Goal: Information Seeking & Learning: Find contact information

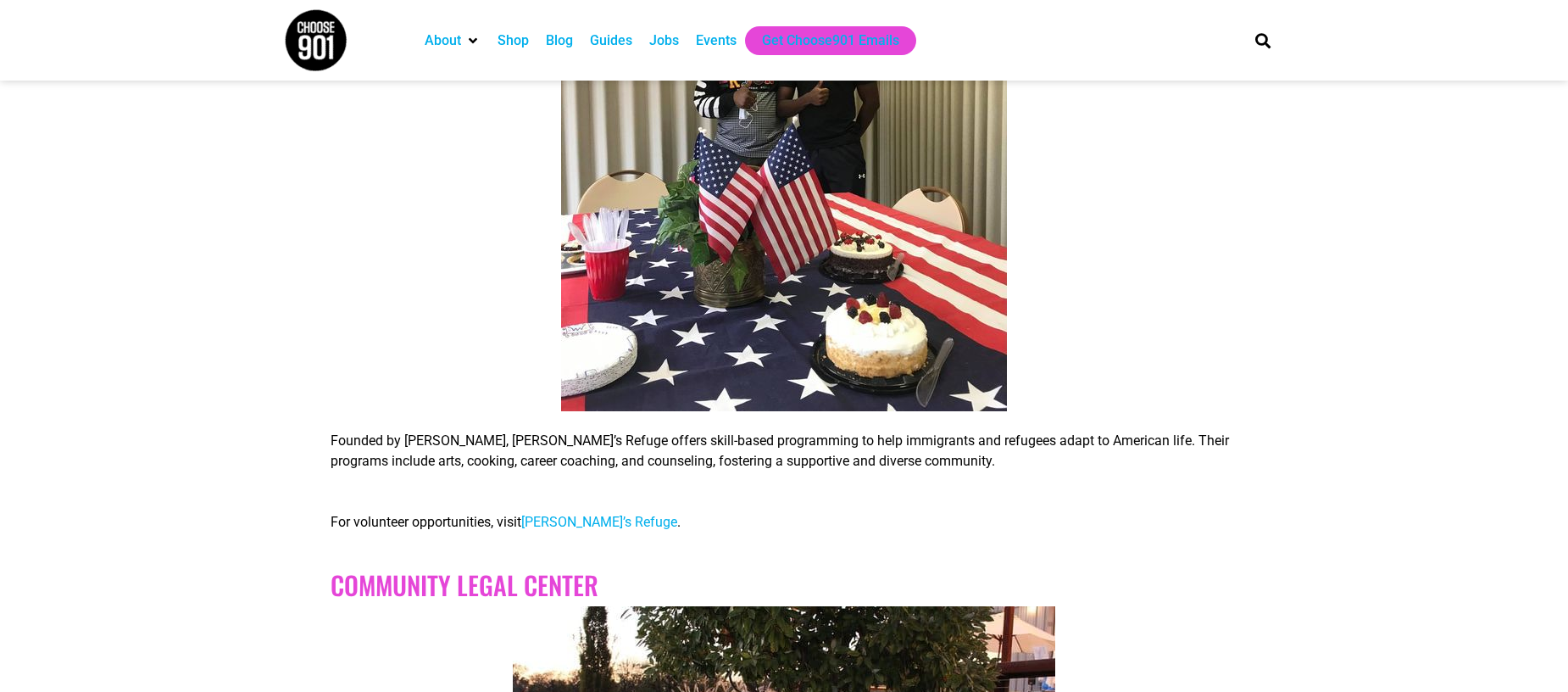
scroll to position [833, 0]
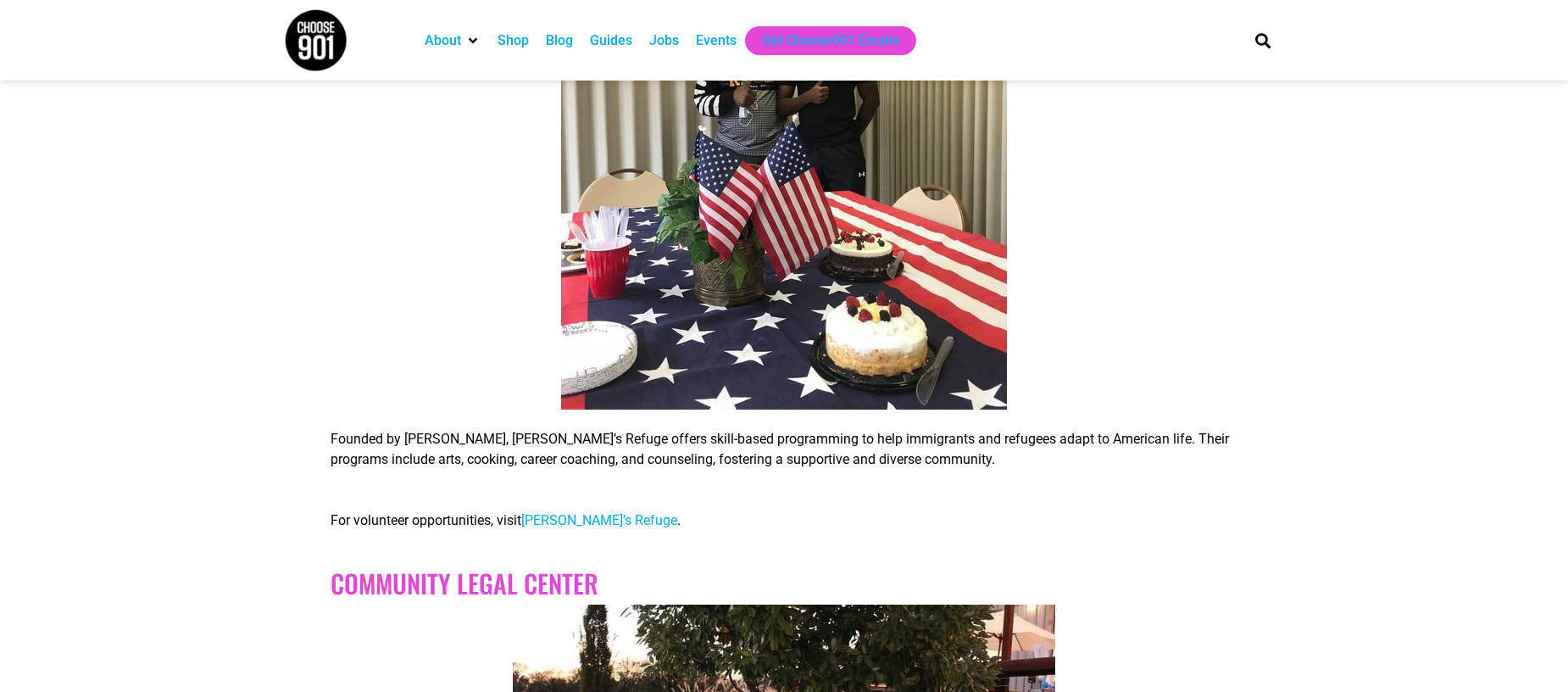
click at [584, 520] on span "[PERSON_NAME]’s Refuge" at bounding box center [599, 519] width 156 height 16
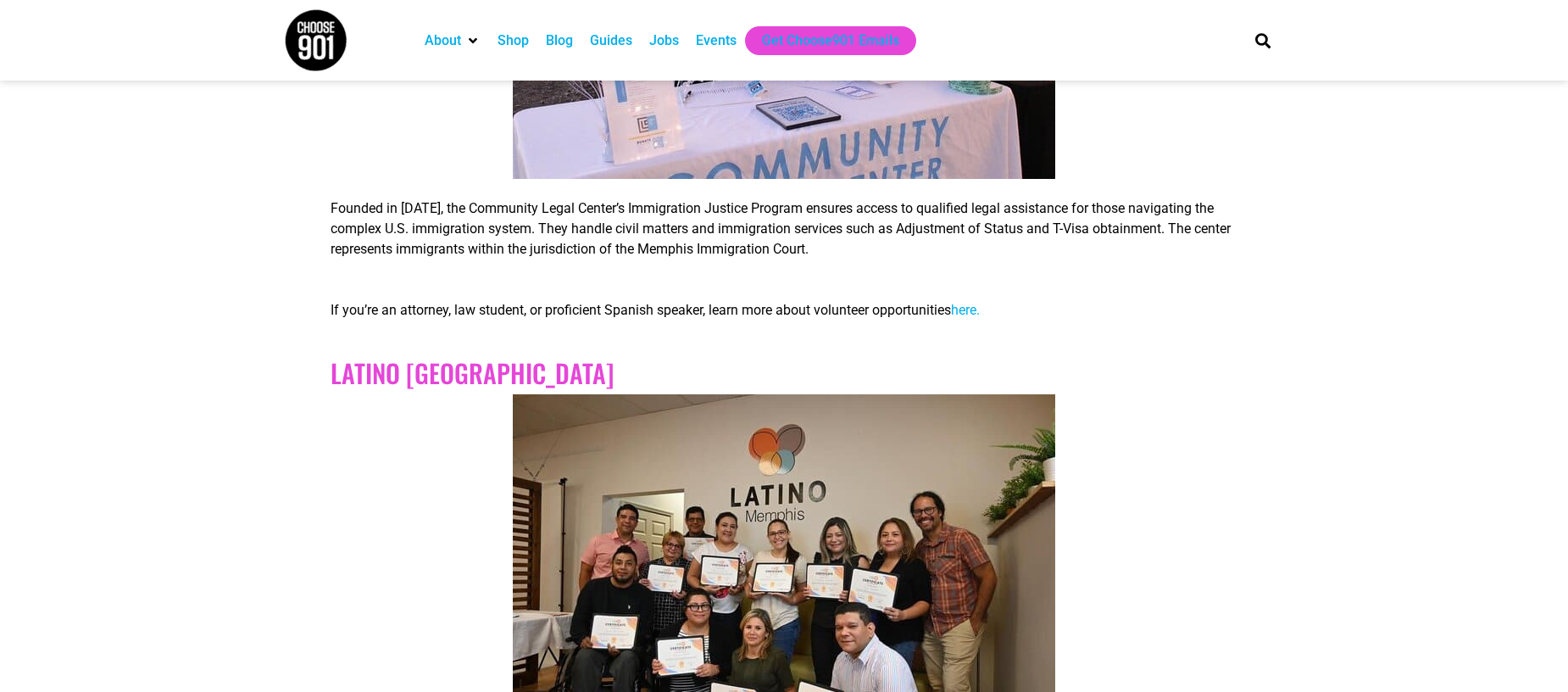
scroll to position [1868, 0]
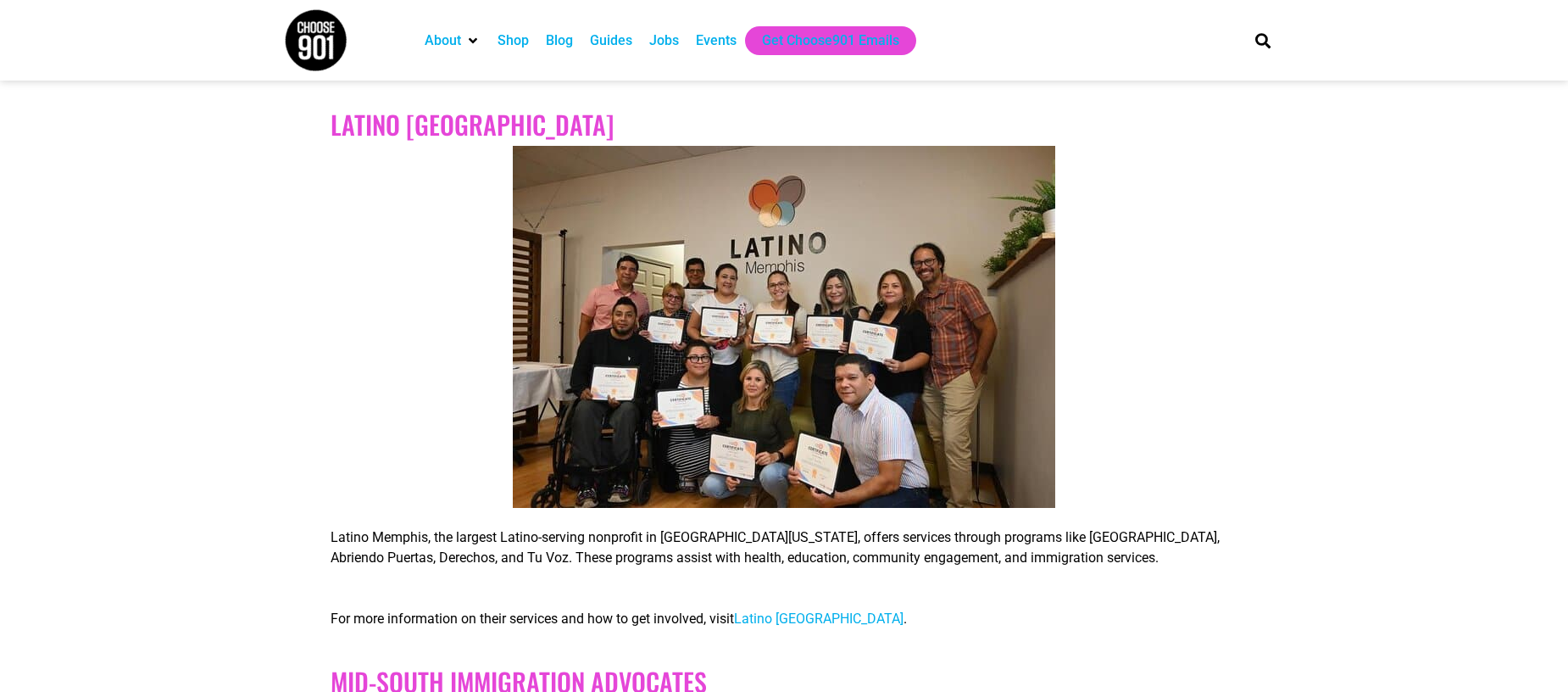
click at [811, 612] on span "Latino [GEOGRAPHIC_DATA]" at bounding box center [819, 618] width 170 height 16
click at [789, 618] on span "Latino [GEOGRAPHIC_DATA]" at bounding box center [819, 618] width 170 height 16
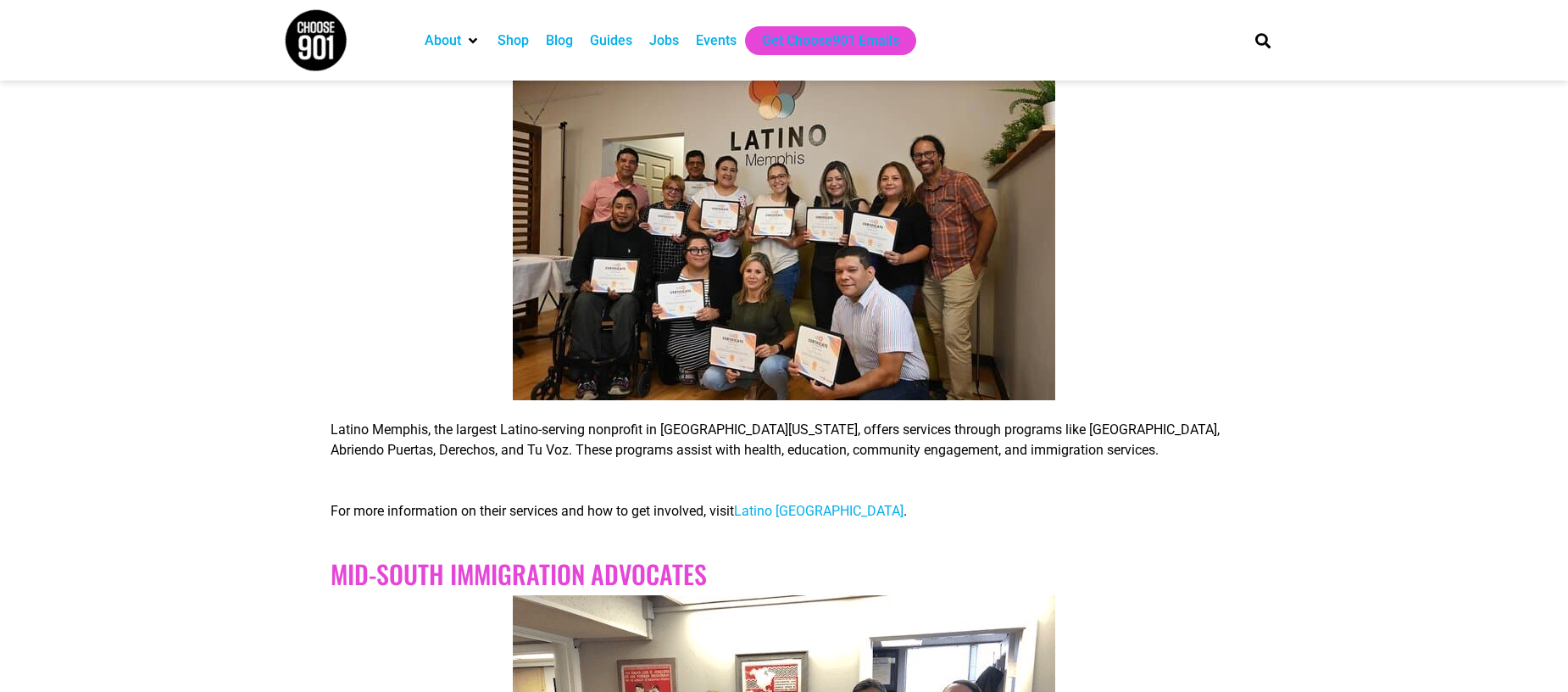
scroll to position [2003, 0]
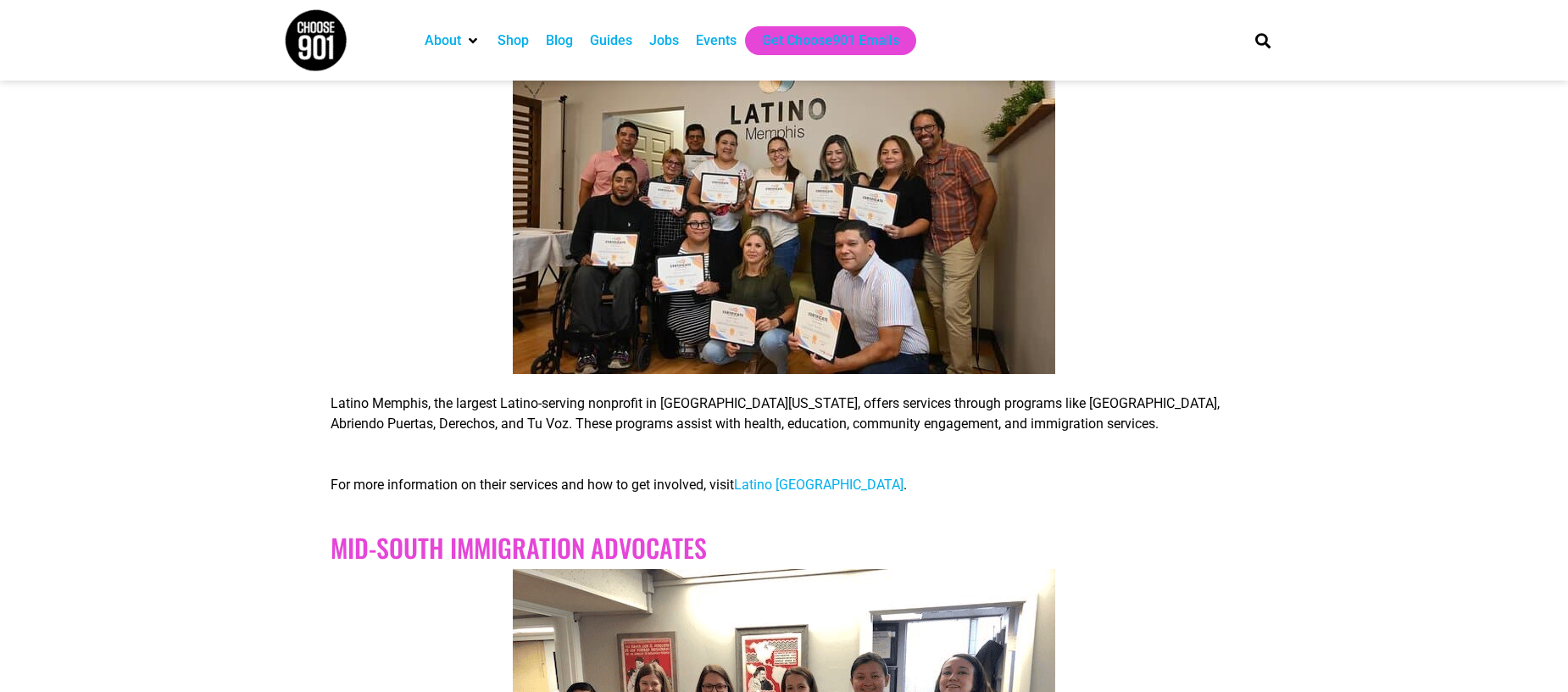
click at [809, 488] on span "Latino [GEOGRAPHIC_DATA]" at bounding box center [819, 484] width 170 height 16
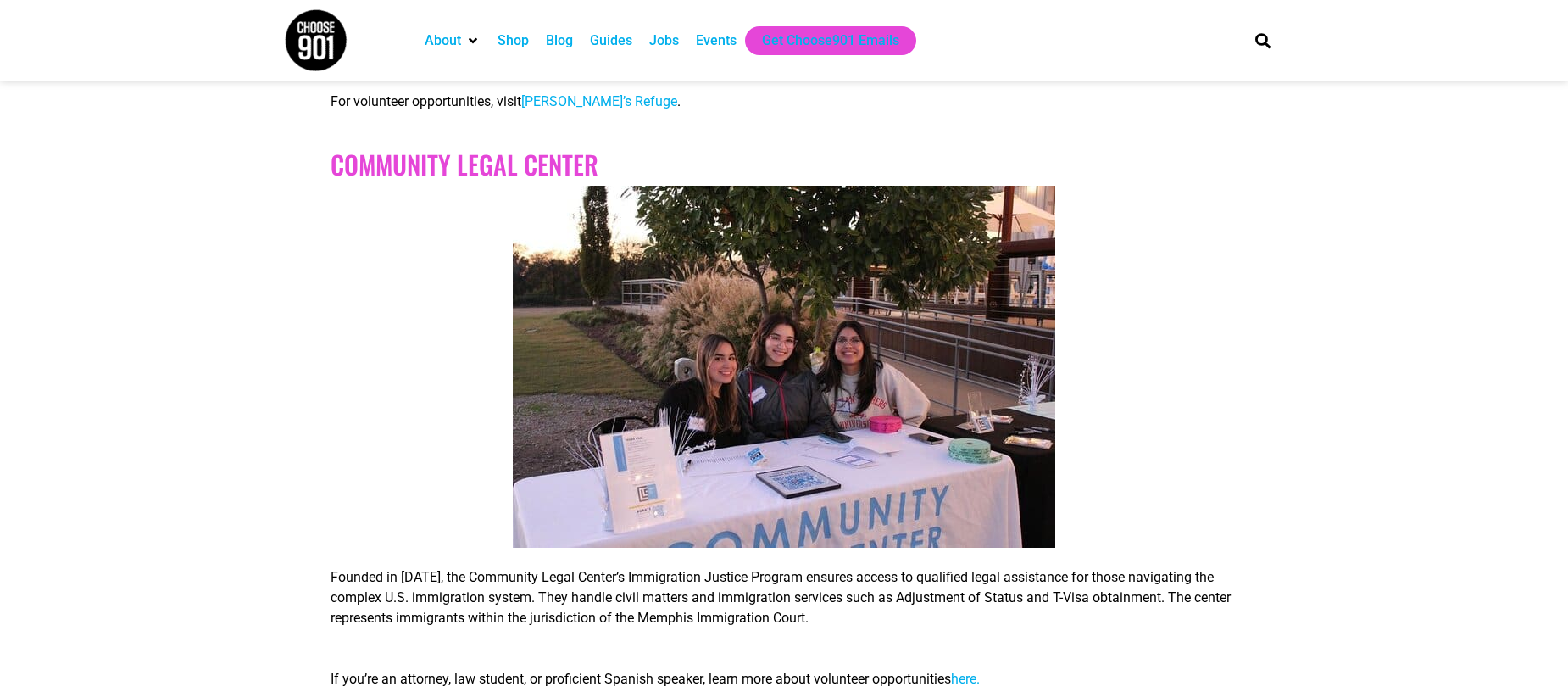
scroll to position [964, 0]
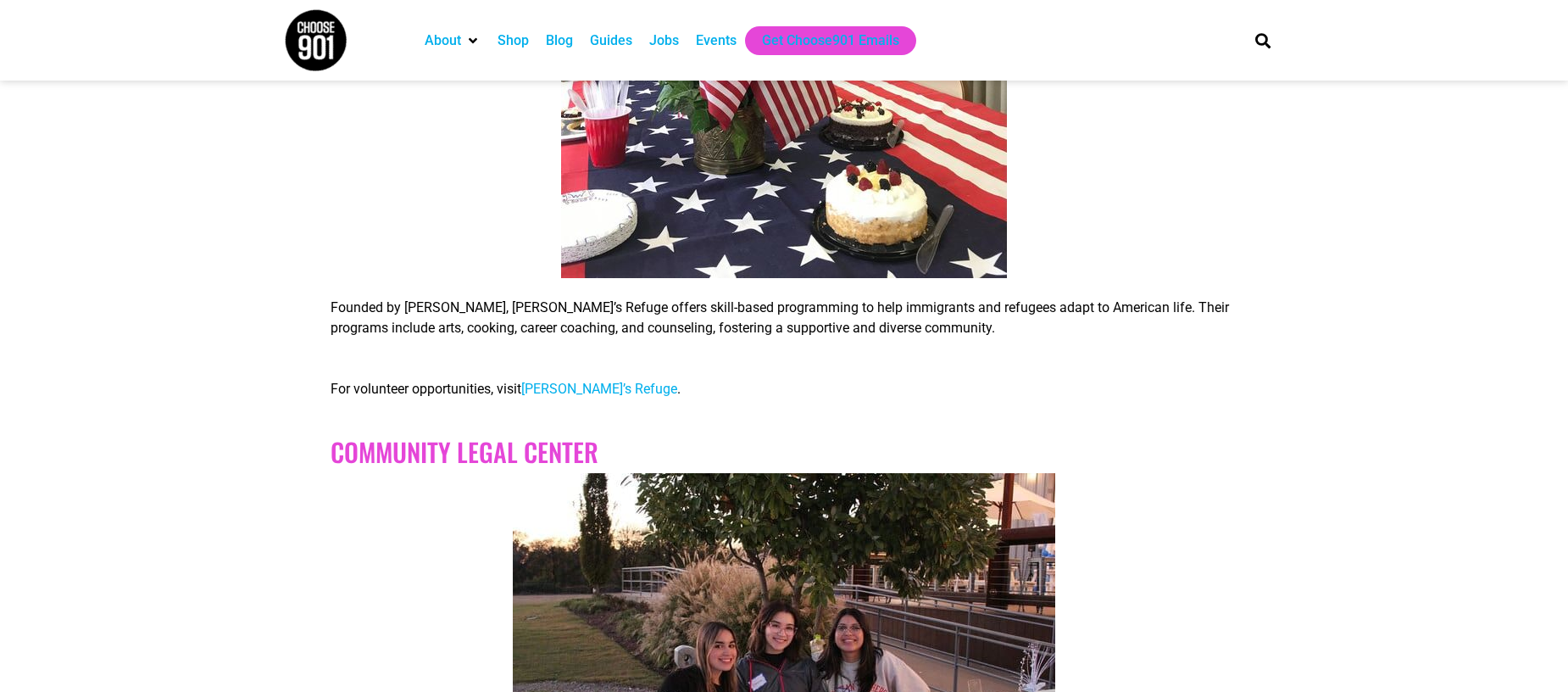
click at [577, 384] on span "[PERSON_NAME]’s Refuge" at bounding box center [599, 388] width 156 height 16
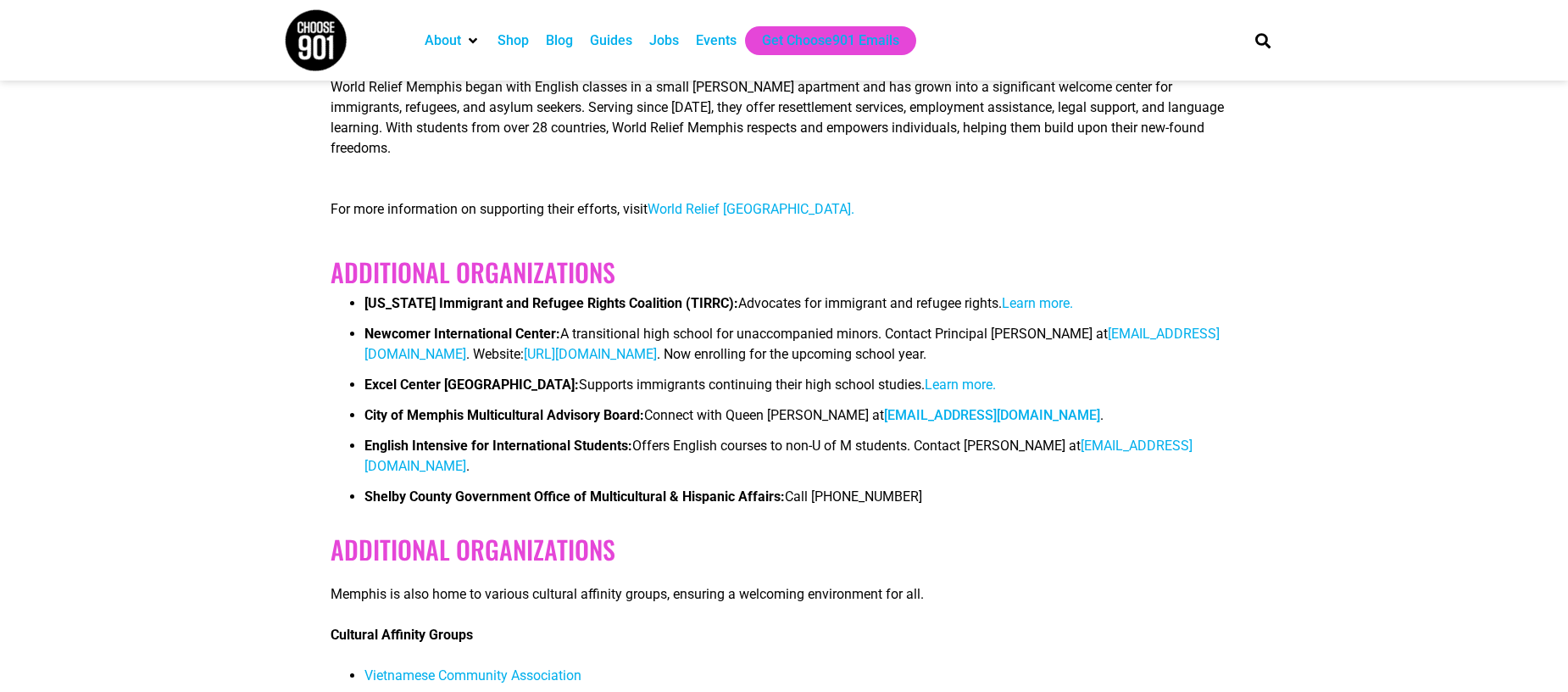
scroll to position [5642, 0]
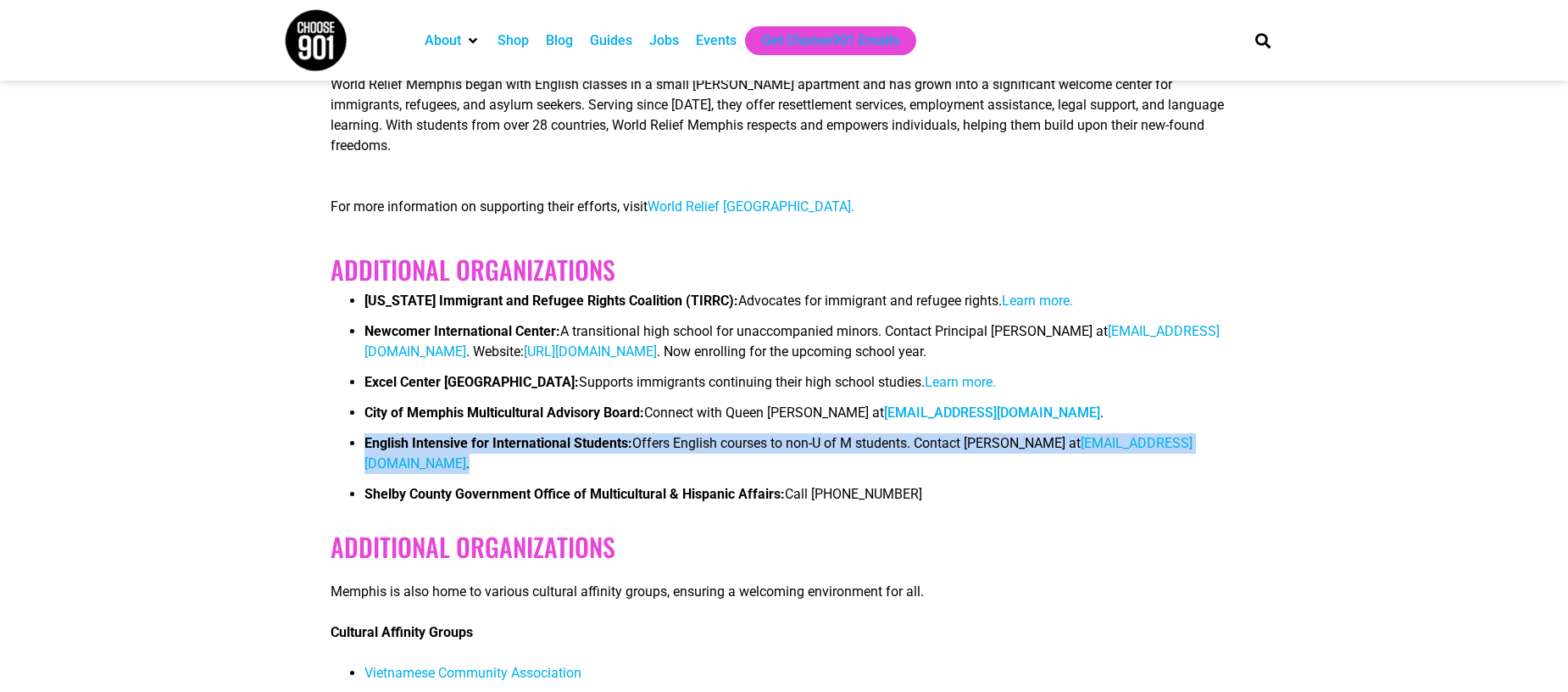
drag, startPoint x: 542, startPoint y: 440, endPoint x: 361, endPoint y: 422, distance: 181.9
click at [361, 422] on ul "Tennessee Immigrant and Refugee Rights Coalition (TIRRC): Advocates for immigra…" at bounding box center [784, 403] width 907 height 223
copy li "English Intensive for International Students: Offers English courses to non-U o…"
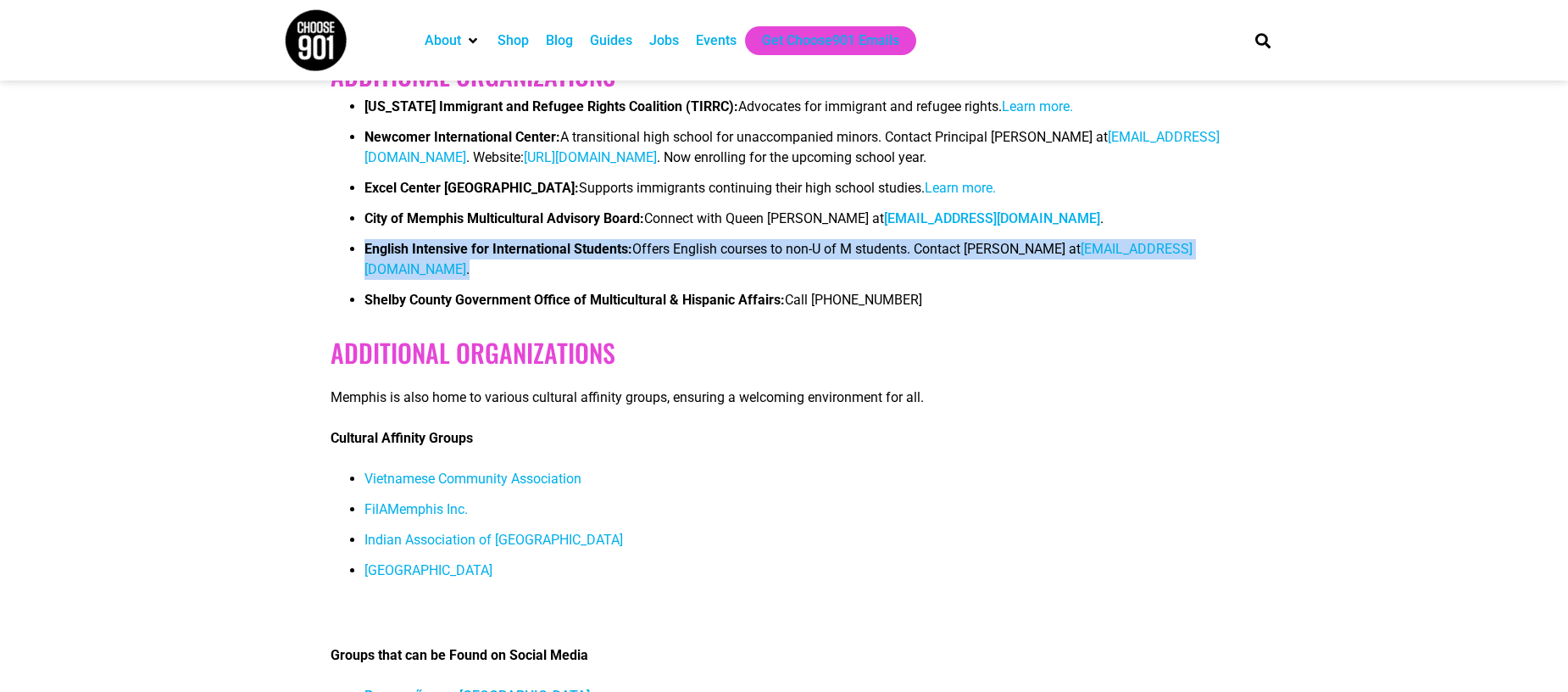
scroll to position [5837, 0]
click at [453, 469] on span "Vietnamese Community Association" at bounding box center [472, 477] width 217 height 16
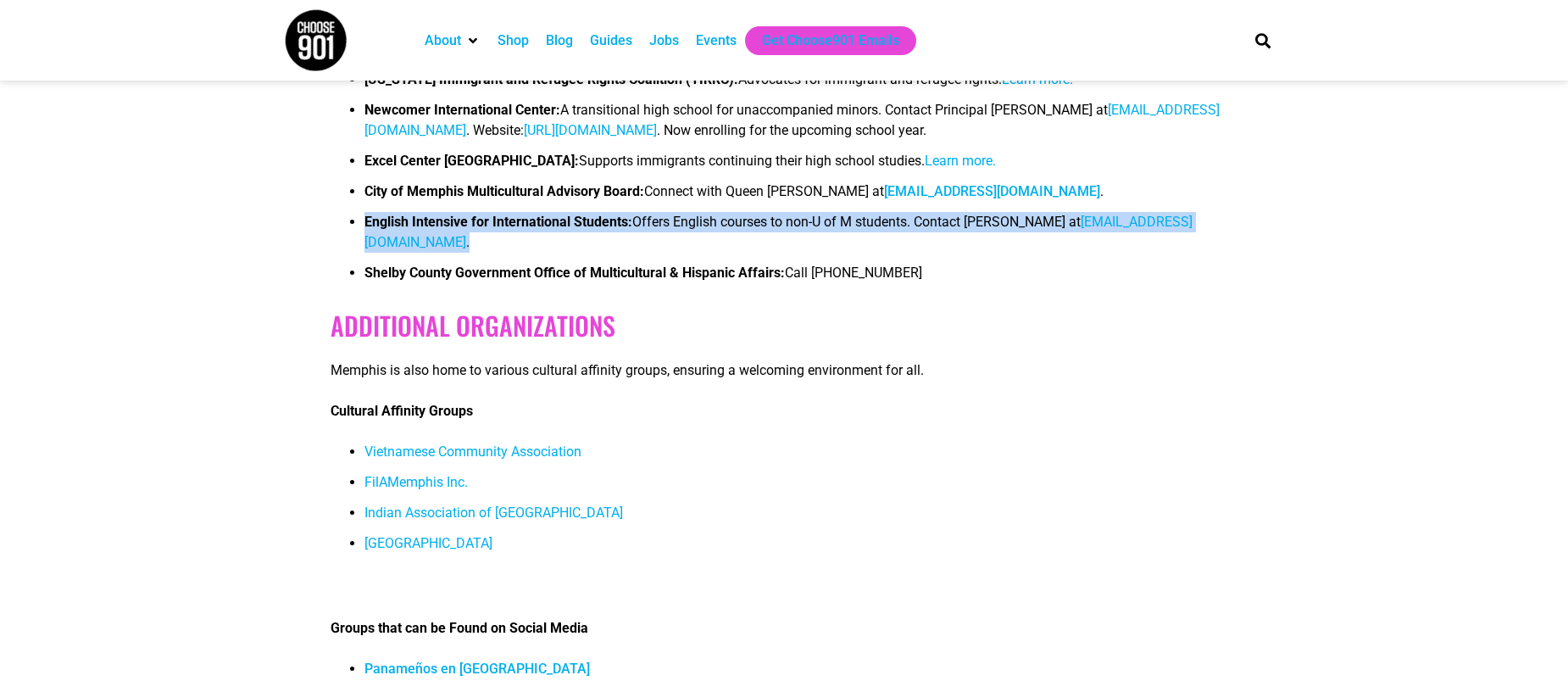
scroll to position [5883, 0]
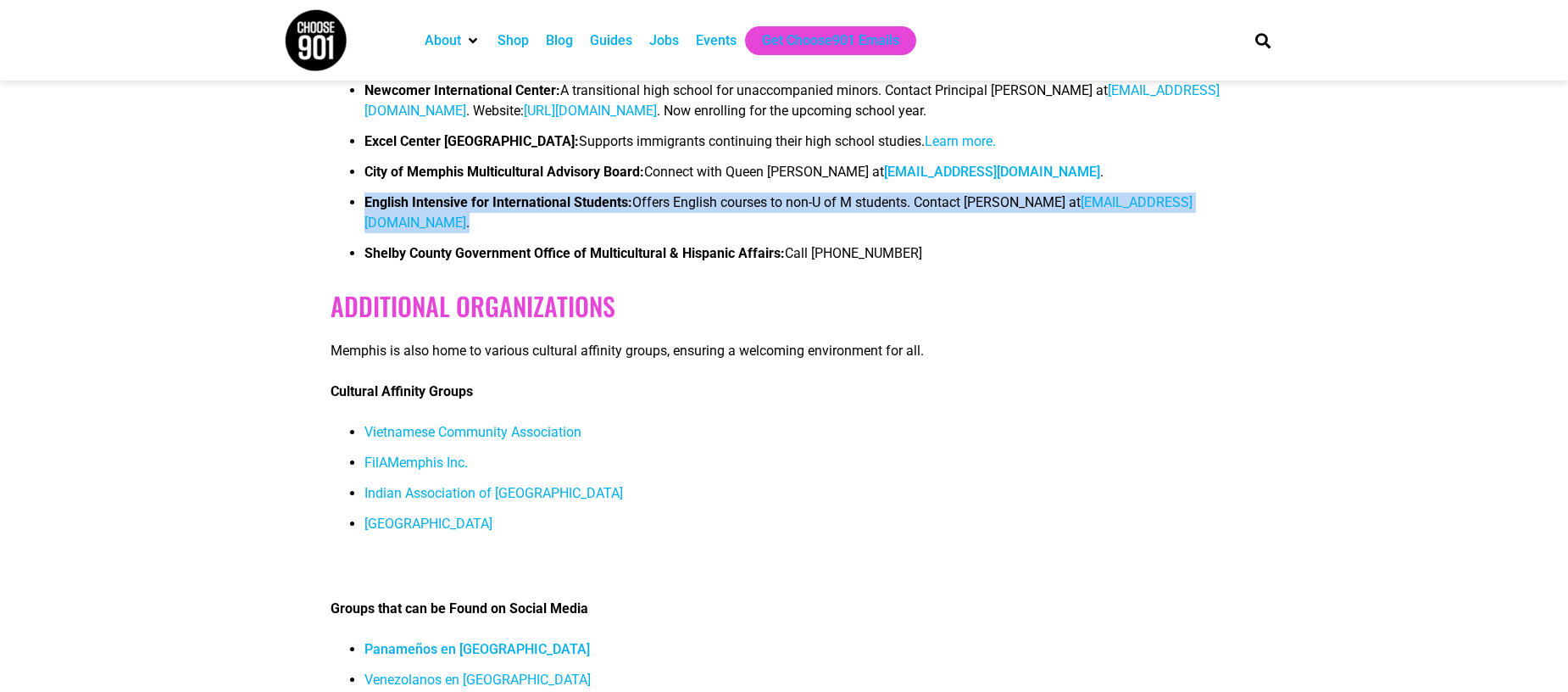
click at [416, 454] on span "FilAMemphis Inc." at bounding box center [416, 462] width 103 height 16
click at [460, 484] on span "Indian Association of [GEOGRAPHIC_DATA]" at bounding box center [493, 492] width 258 height 16
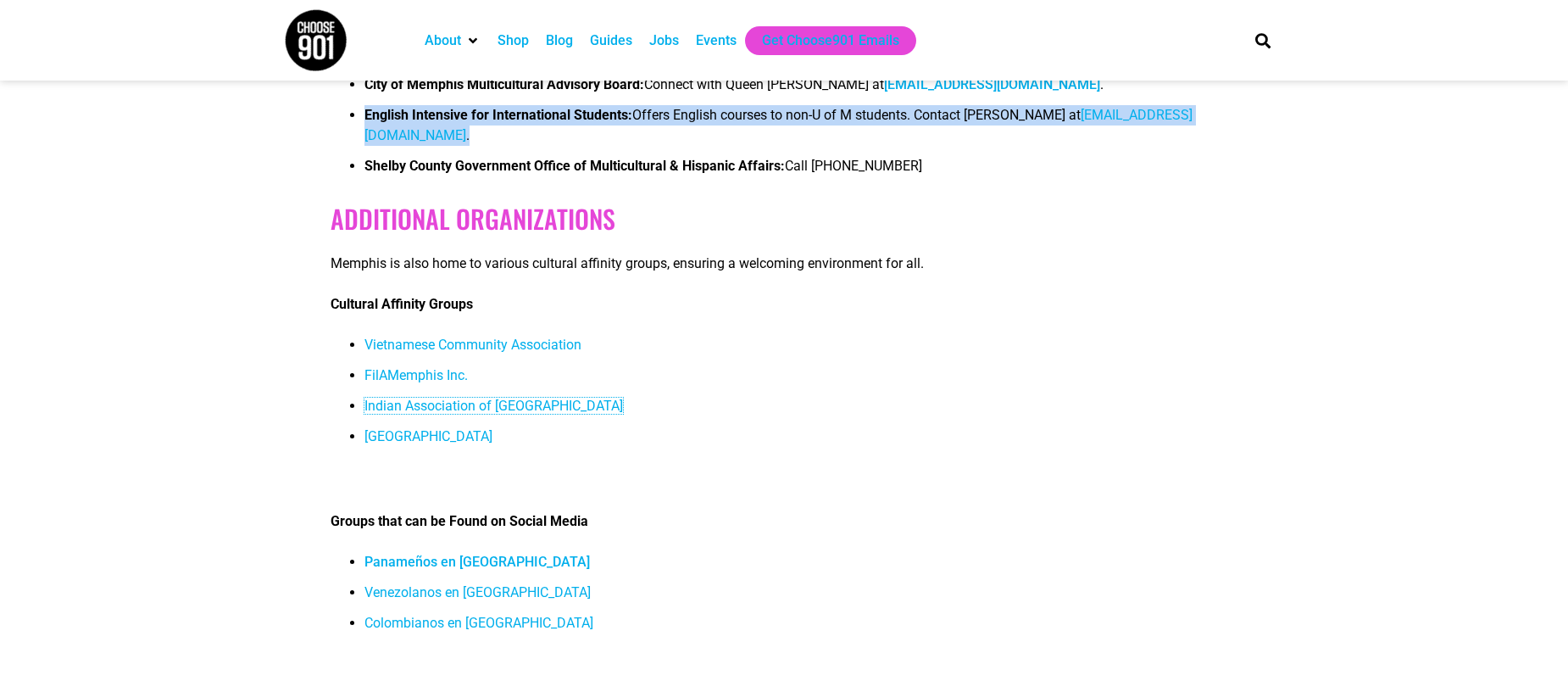
scroll to position [5997, 0]
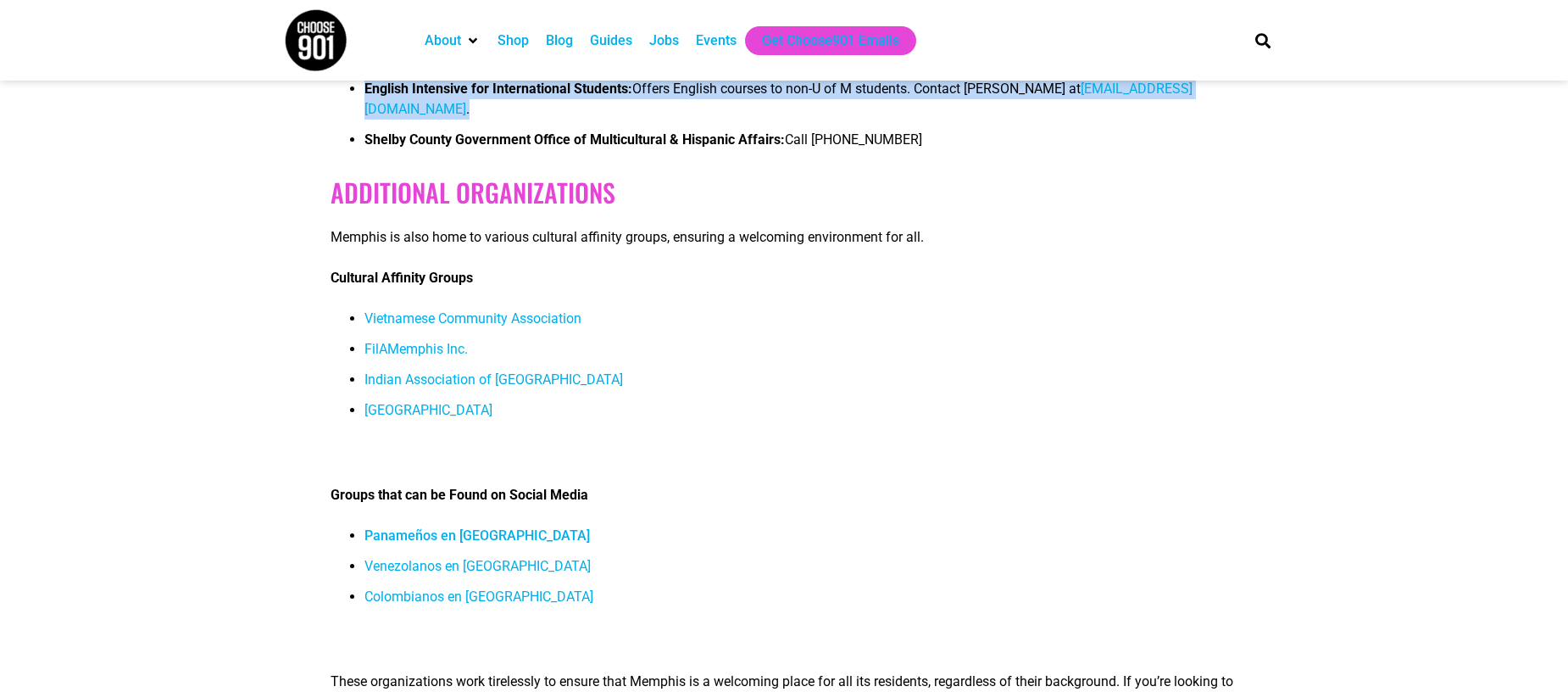
click at [436, 527] on link "Panameños en [GEOGRAPHIC_DATA]" at bounding box center [477, 534] width 225 height 16
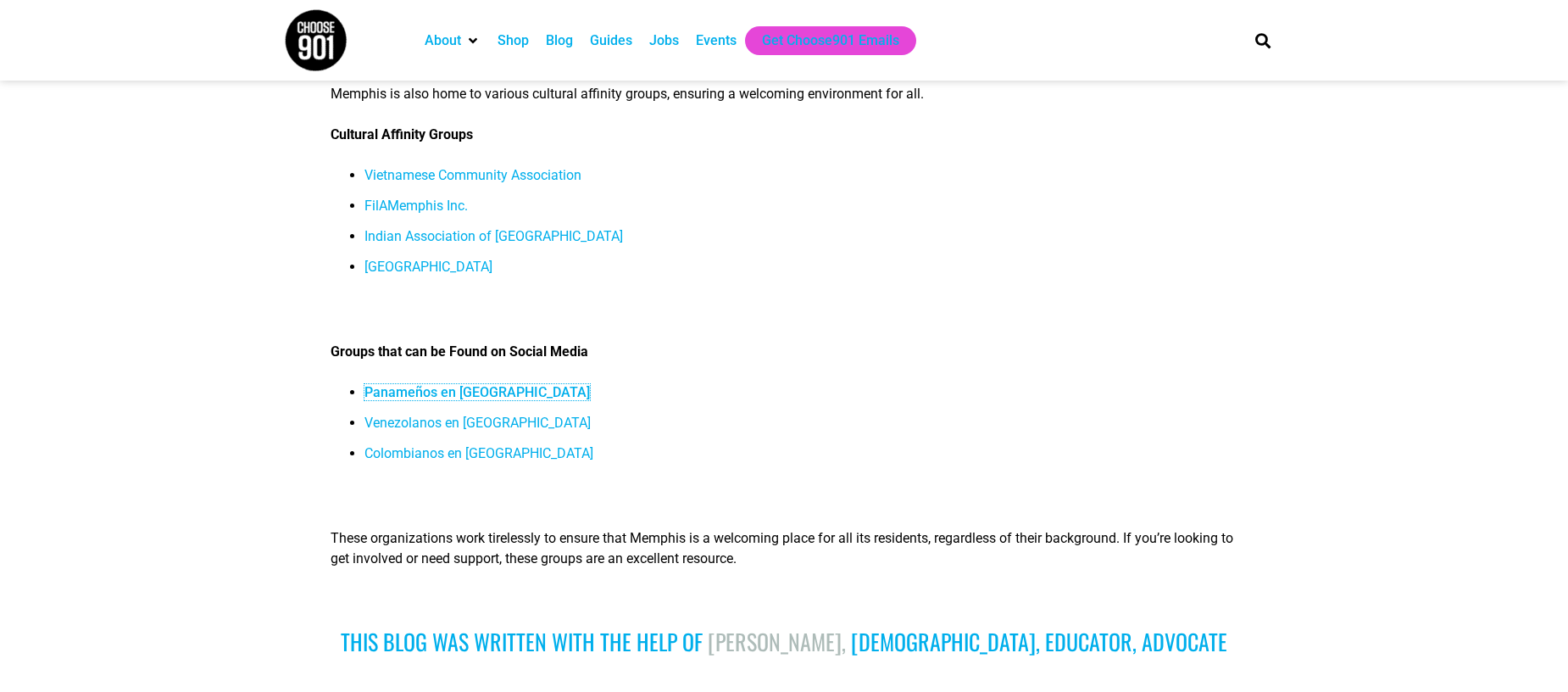
scroll to position [6142, 0]
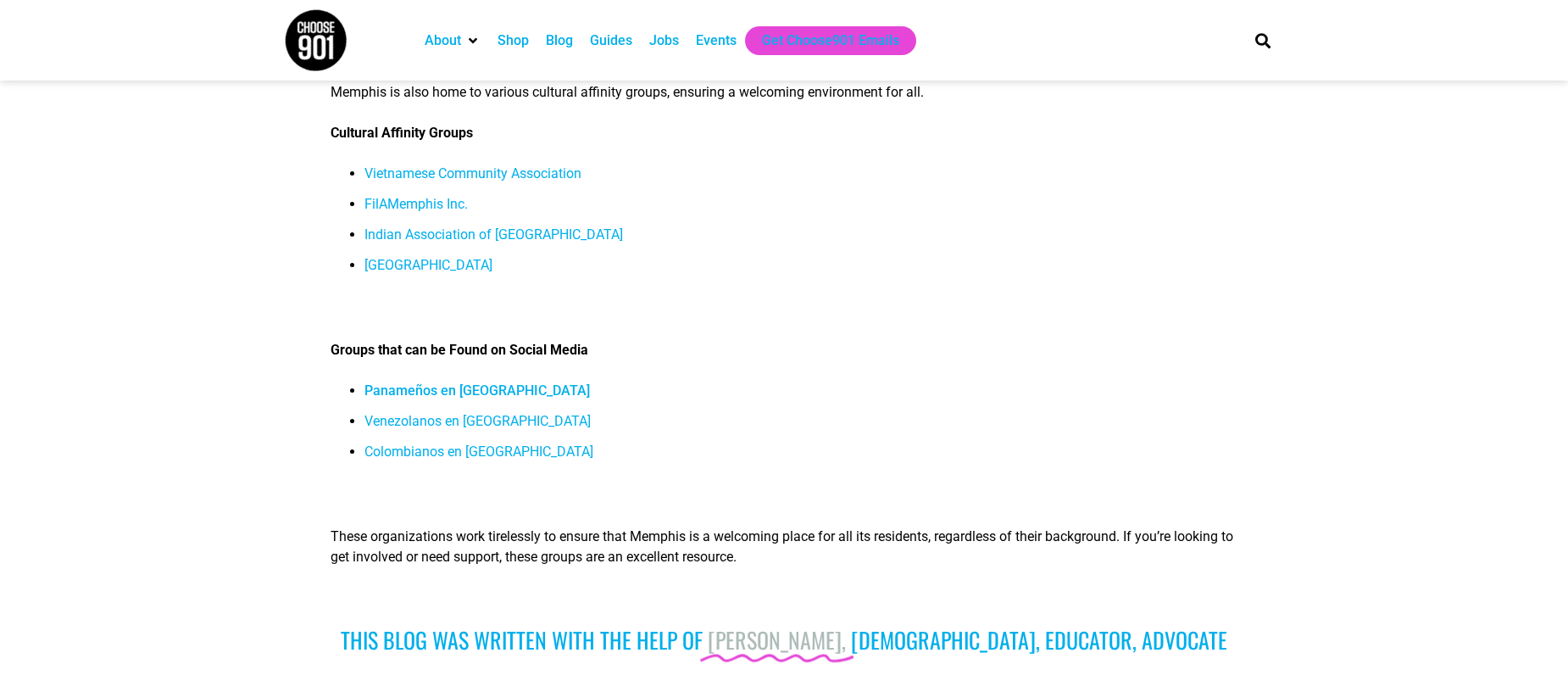
click at [458, 443] on span "Colombianos en [GEOGRAPHIC_DATA]" at bounding box center [479, 451] width 229 height 16
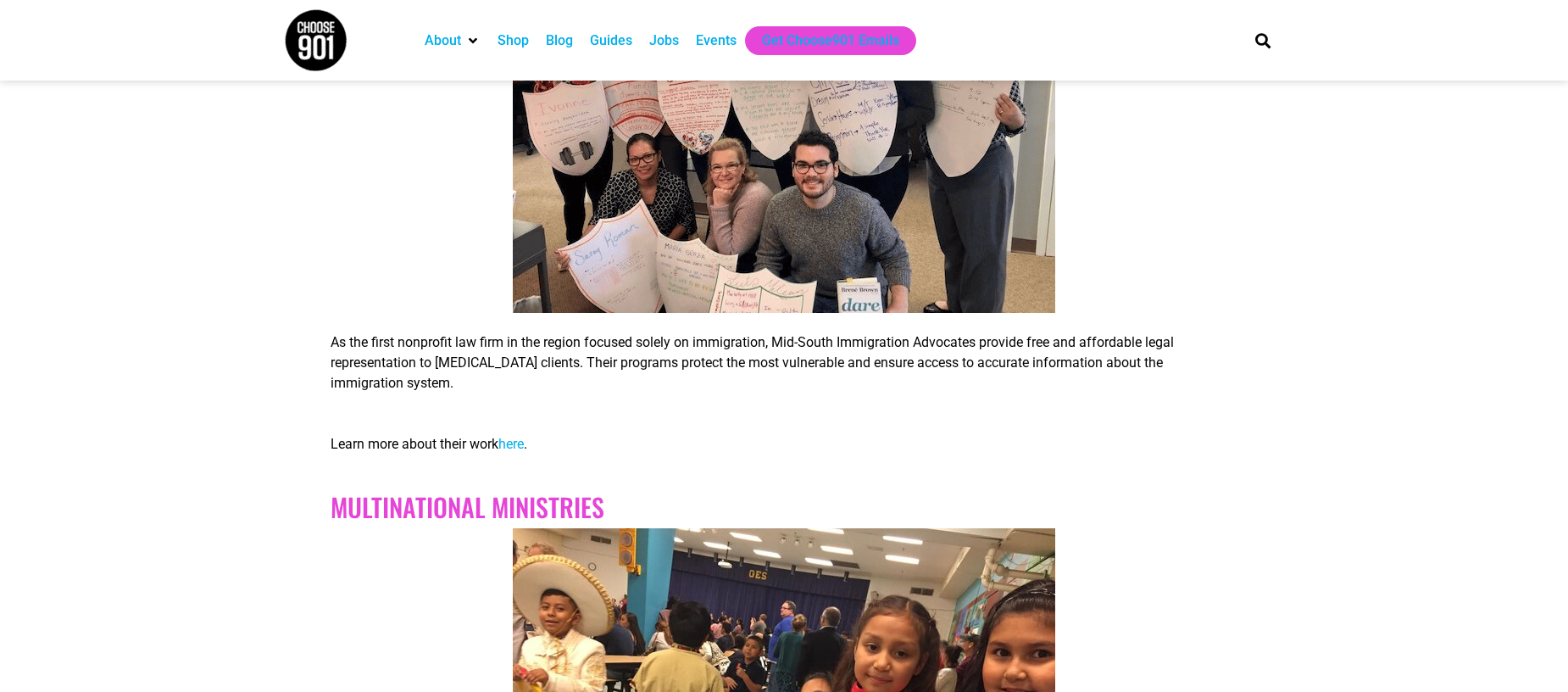
scroll to position [2672, 0]
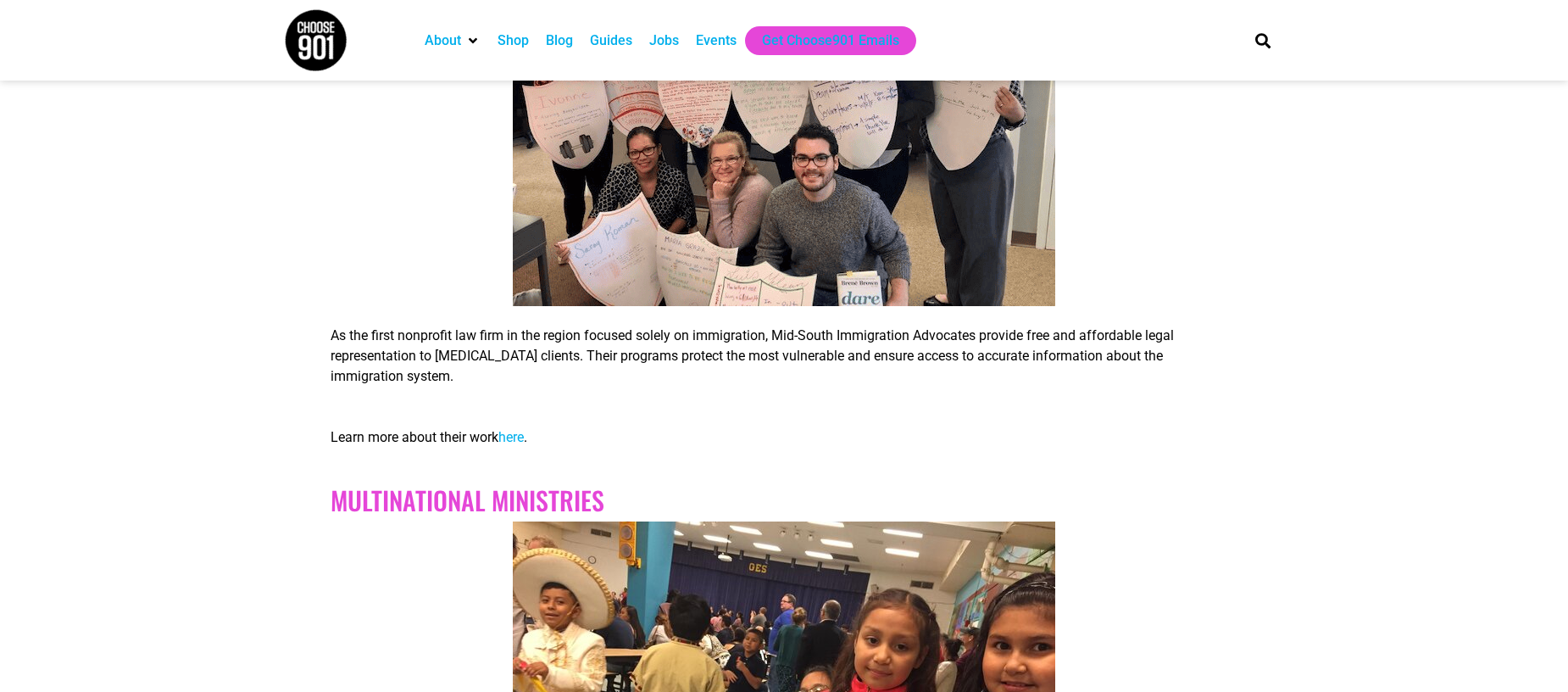
click at [509, 439] on span "here" at bounding box center [511, 437] width 25 height 16
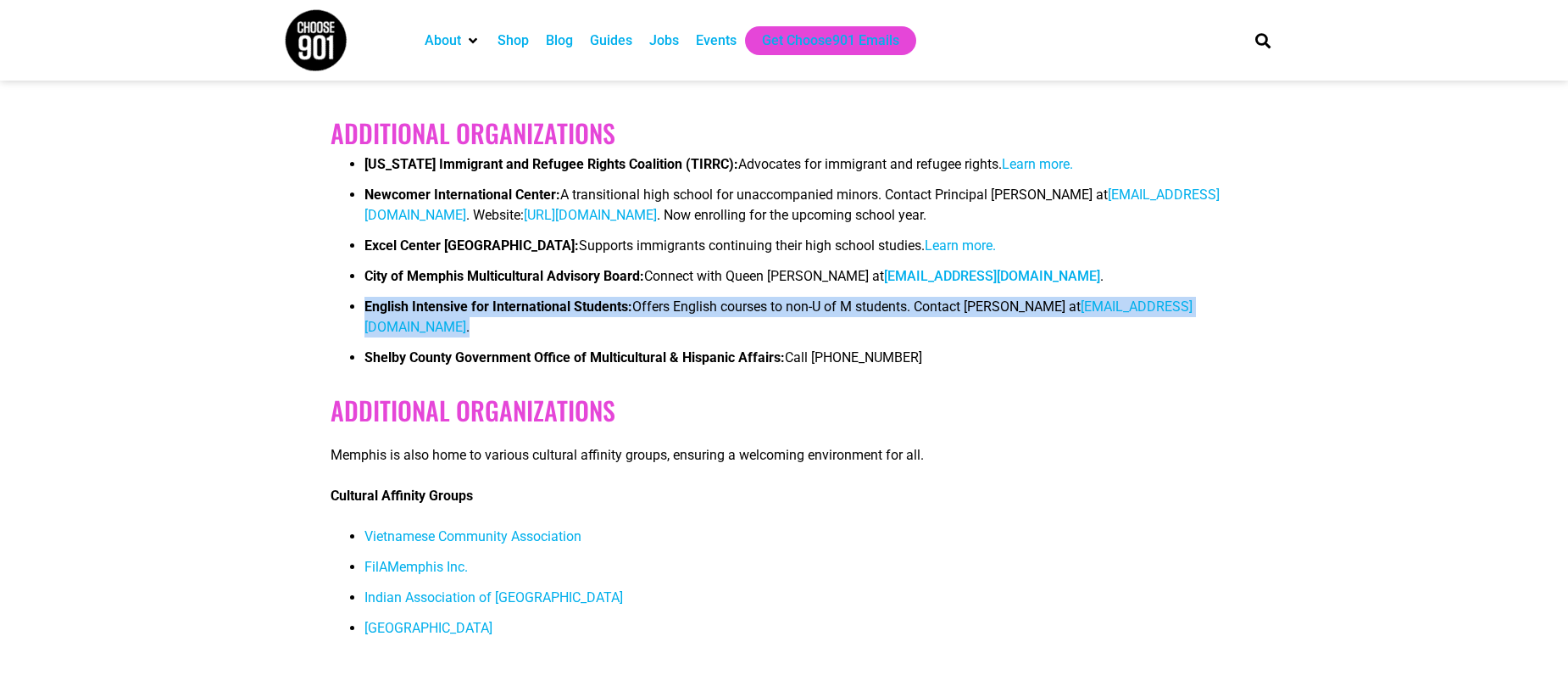
scroll to position [5825, 0]
